Goal: Navigation & Orientation: Go to known website

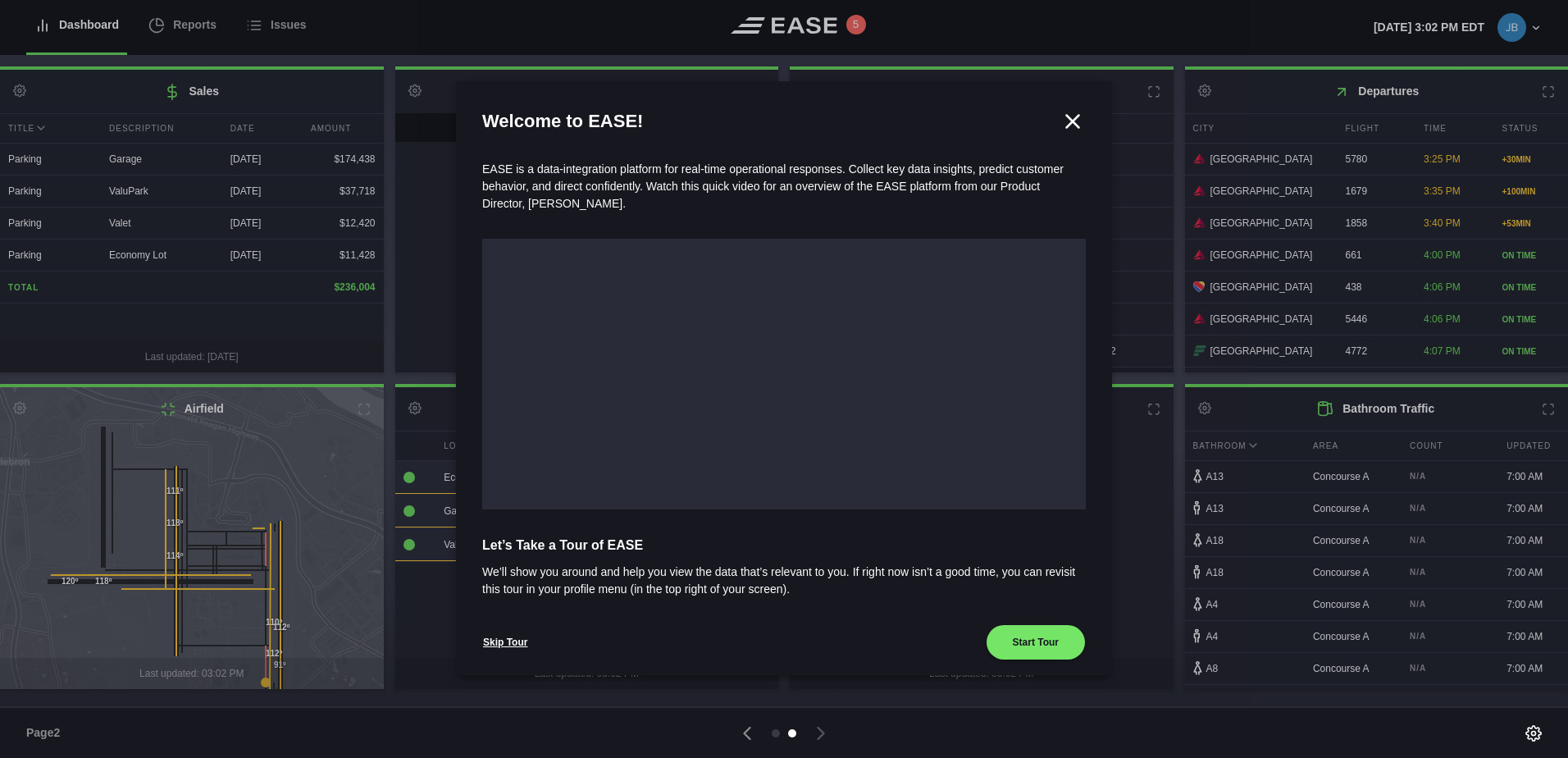
click at [1069, 117] on icon at bounding box center [1073, 121] width 13 height 13
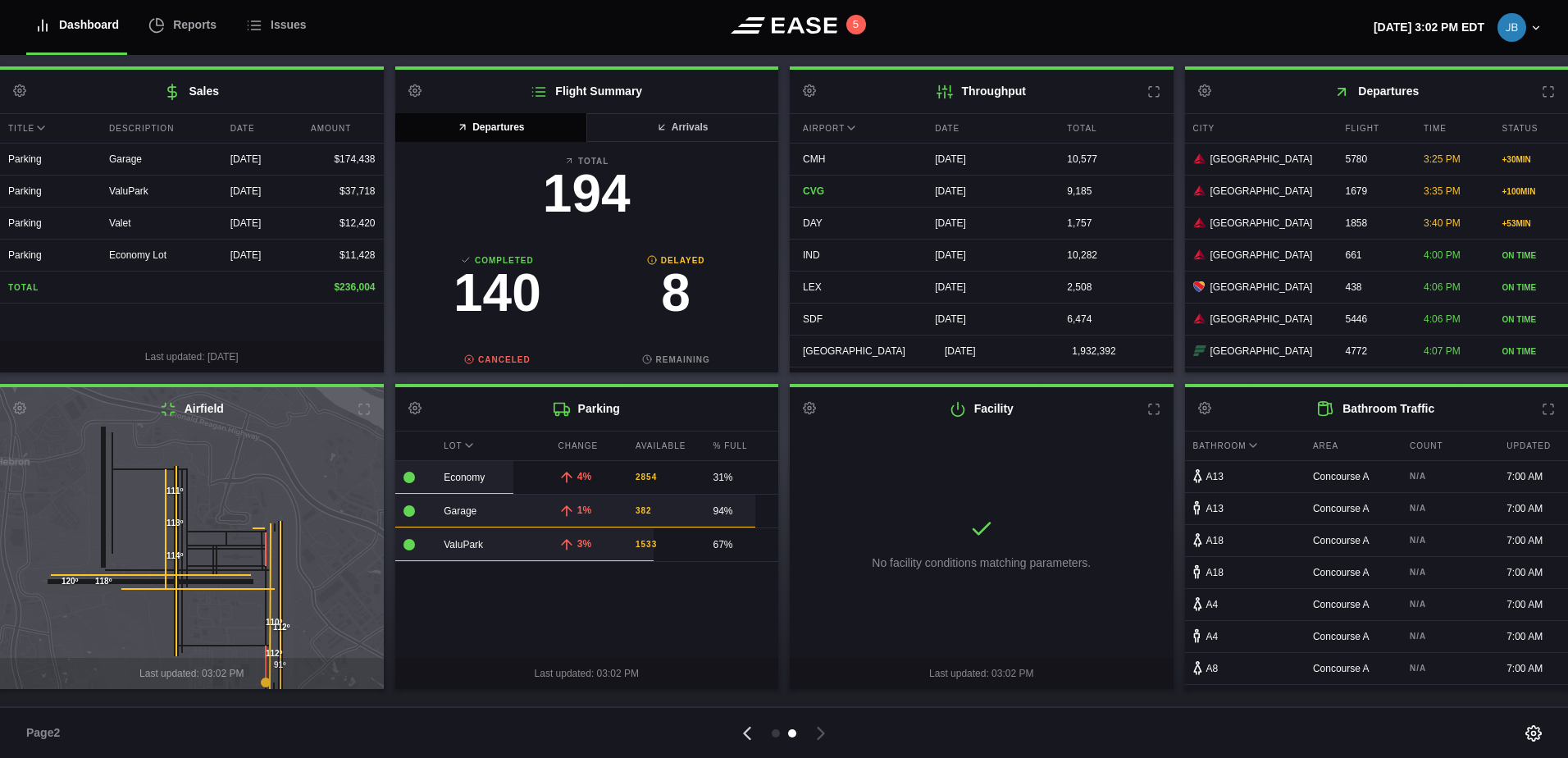
click at [749, 727] on icon at bounding box center [747, 733] width 23 height 23
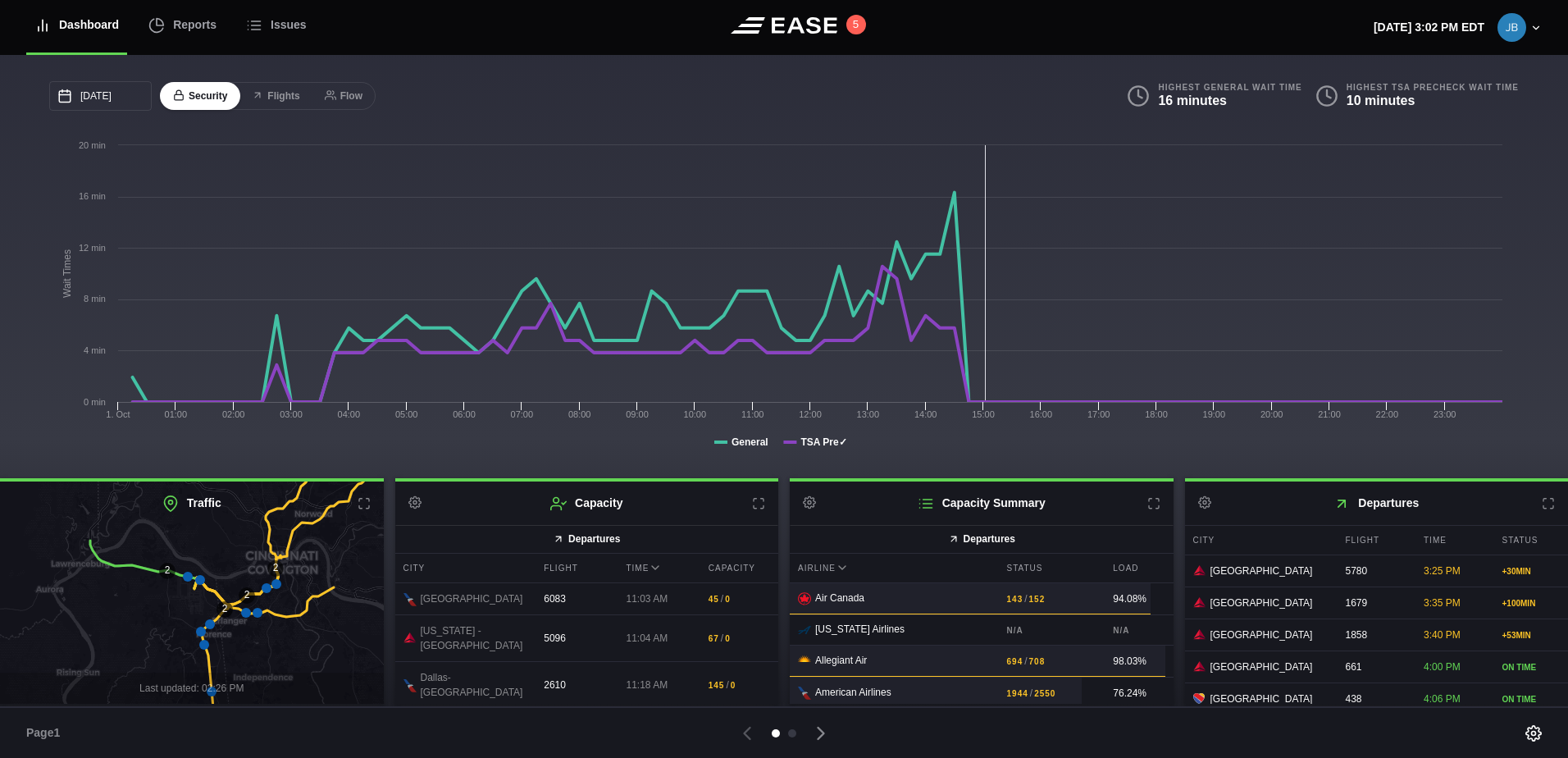
click at [1151, 502] on icon at bounding box center [1154, 504] width 10 height 10
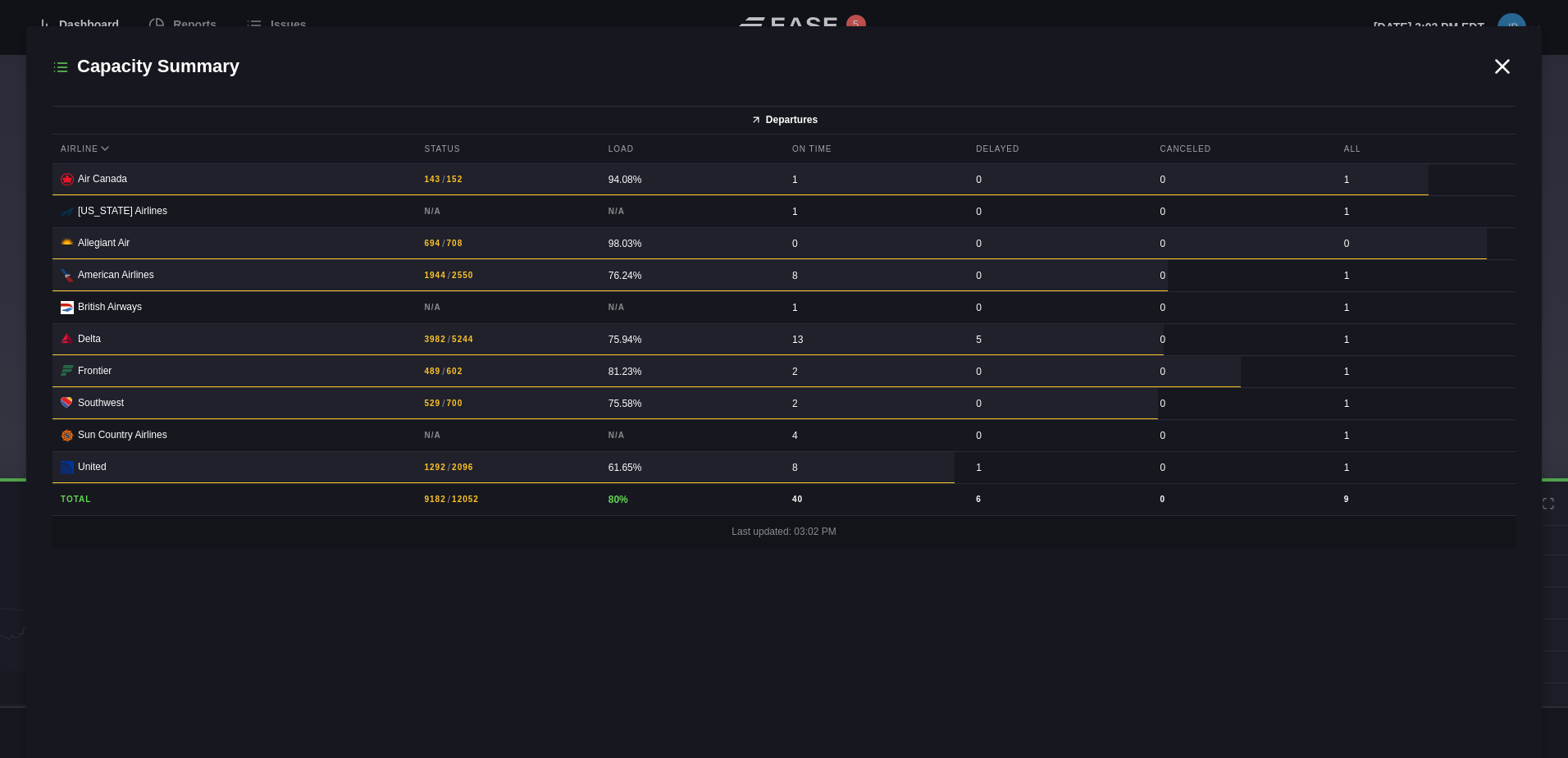
click at [1504, 61] on icon at bounding box center [1502, 66] width 24 height 24
